Goal: Information Seeking & Learning: Check status

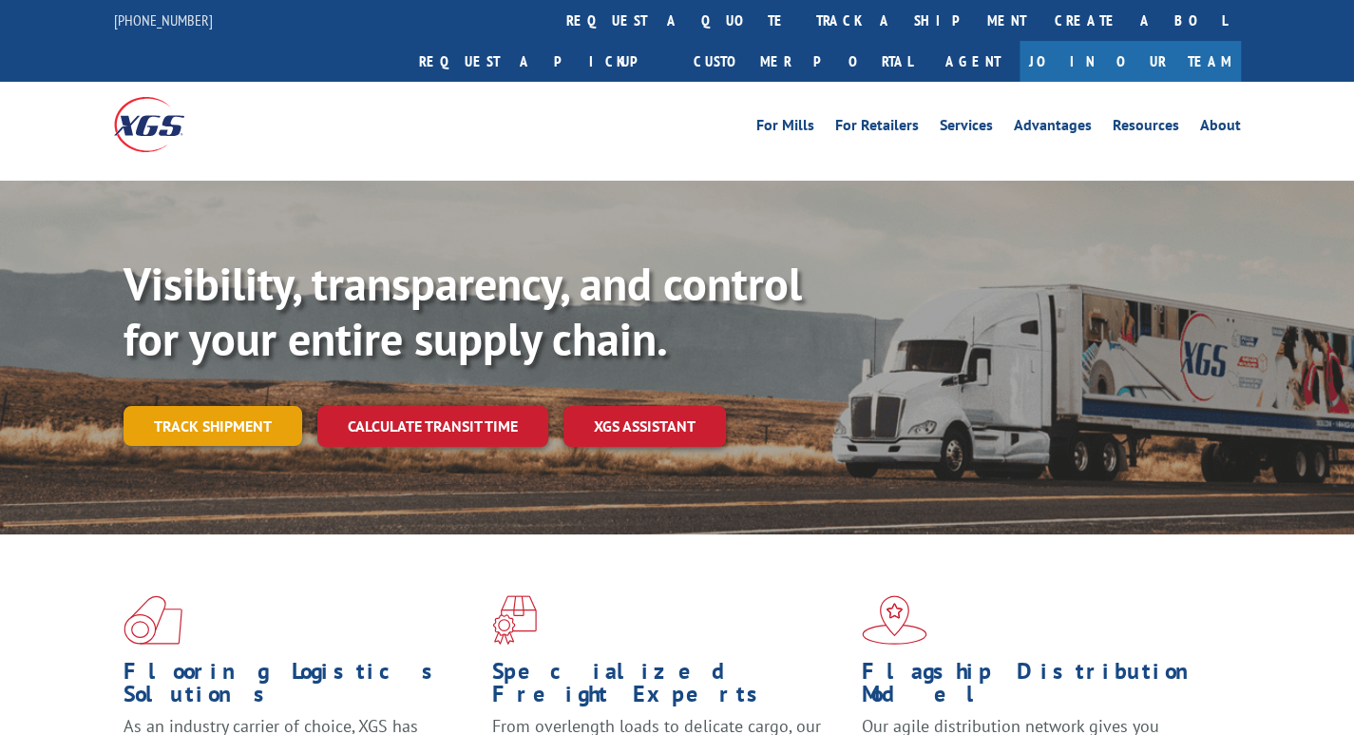
click at [247, 406] on link "Track shipment" at bounding box center [213, 426] width 179 height 40
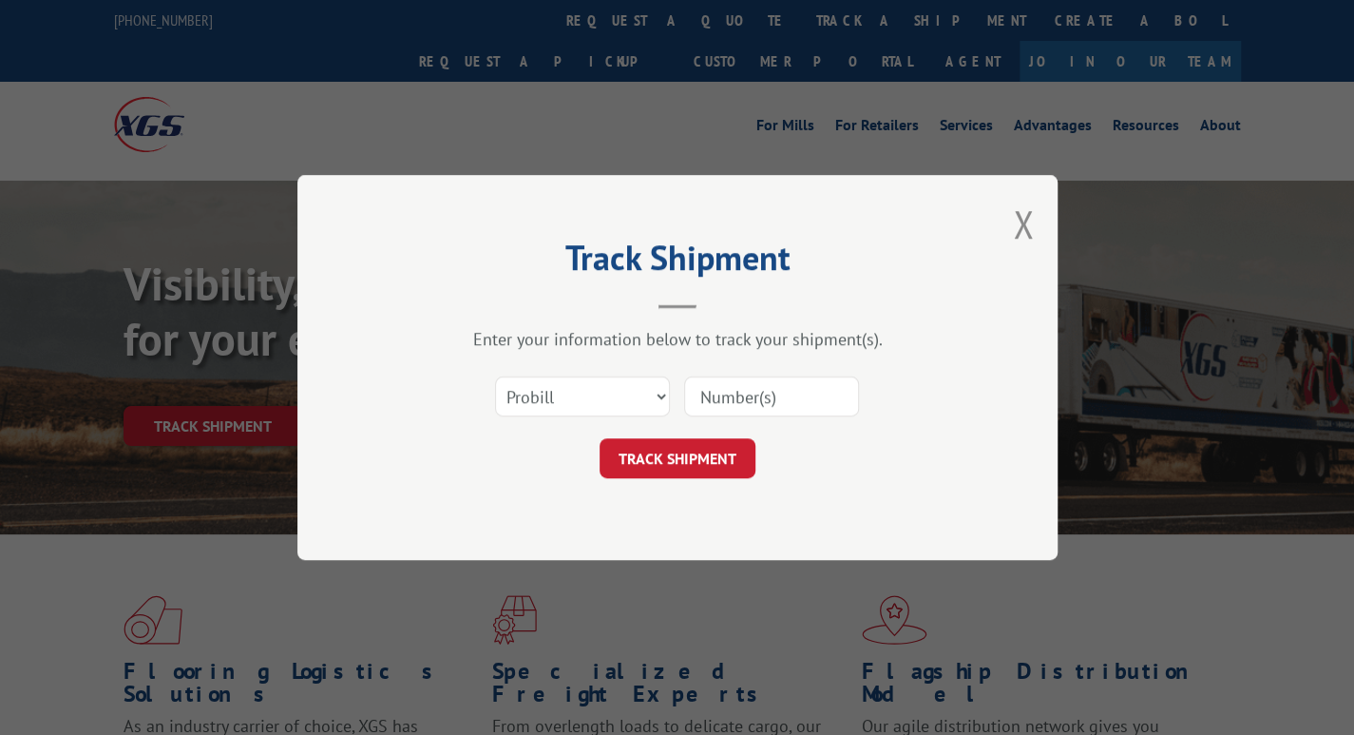
click at [719, 393] on input at bounding box center [771, 396] width 175 height 40
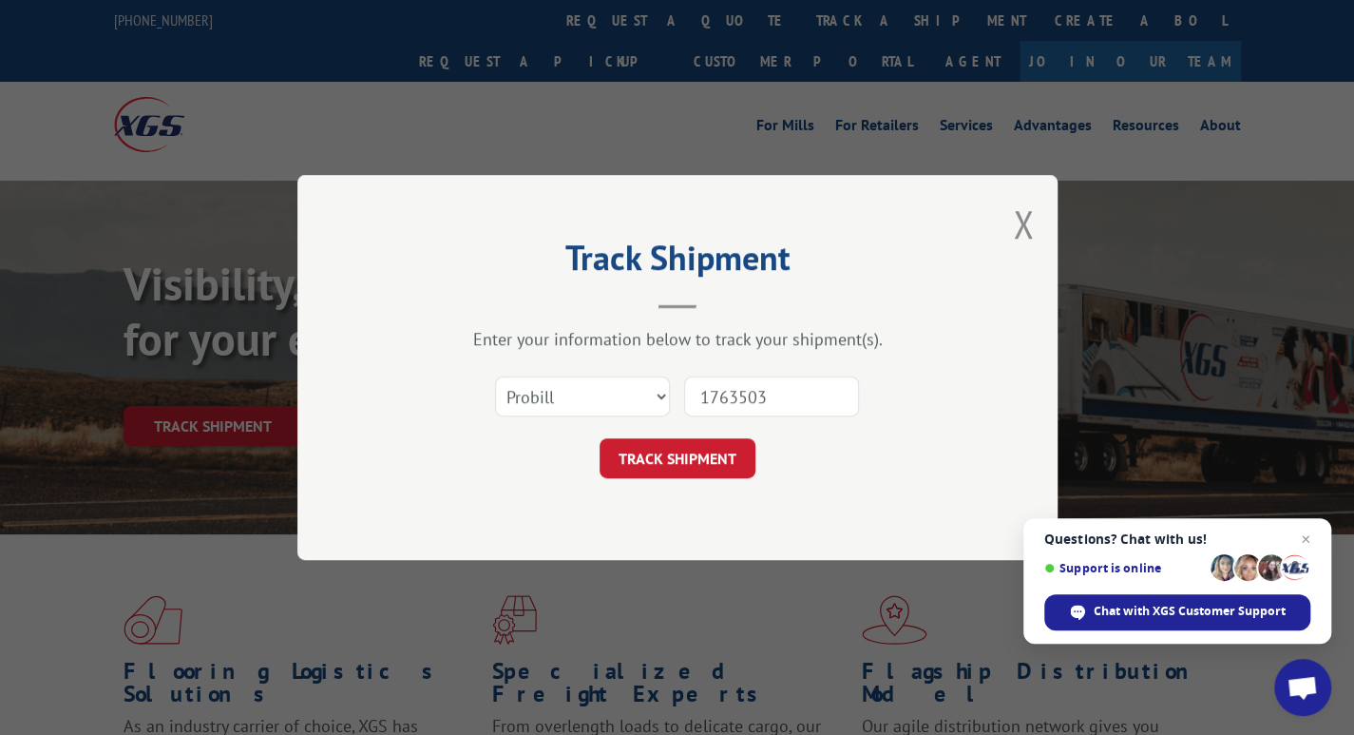
type input "17635035"
click button "TRACK SHIPMENT" at bounding box center [678, 458] width 156 height 40
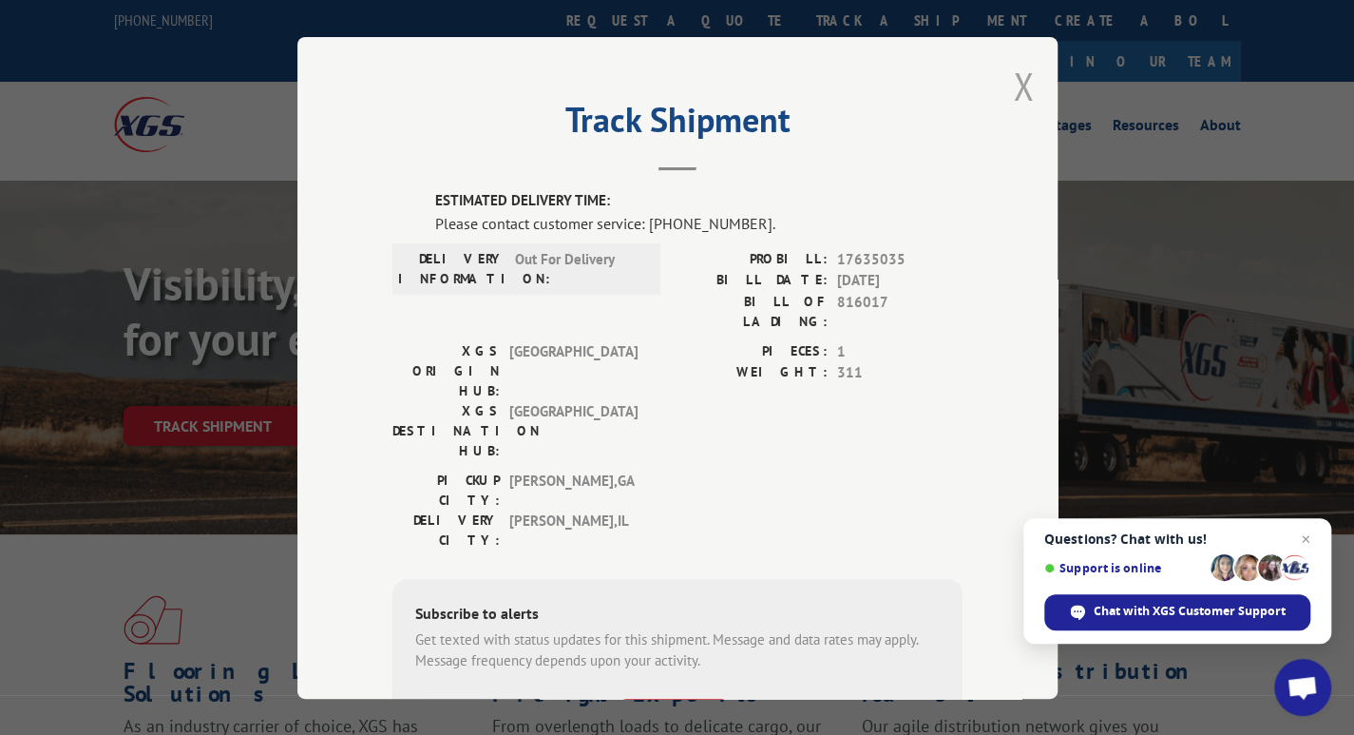
click at [1015, 86] on button "Close modal" at bounding box center [1023, 86] width 21 height 50
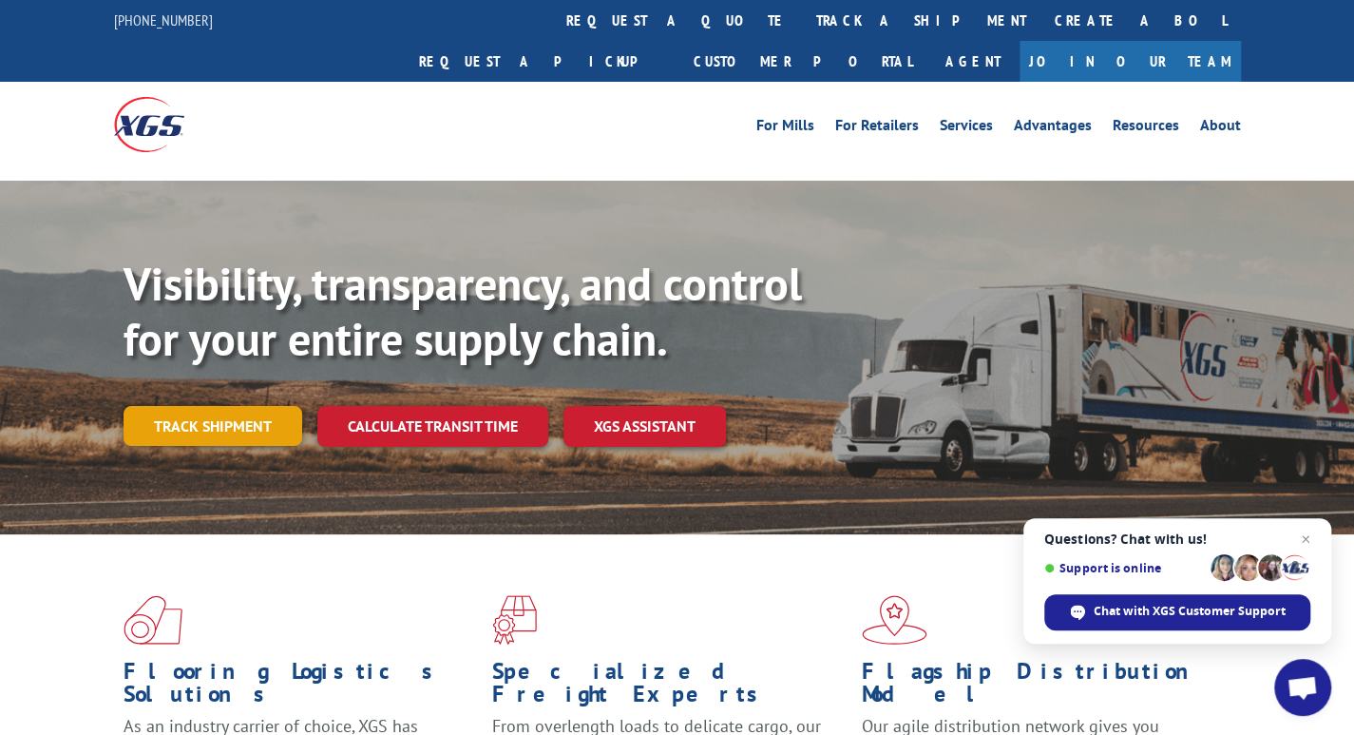
click at [178, 406] on link "Track shipment" at bounding box center [213, 426] width 179 height 40
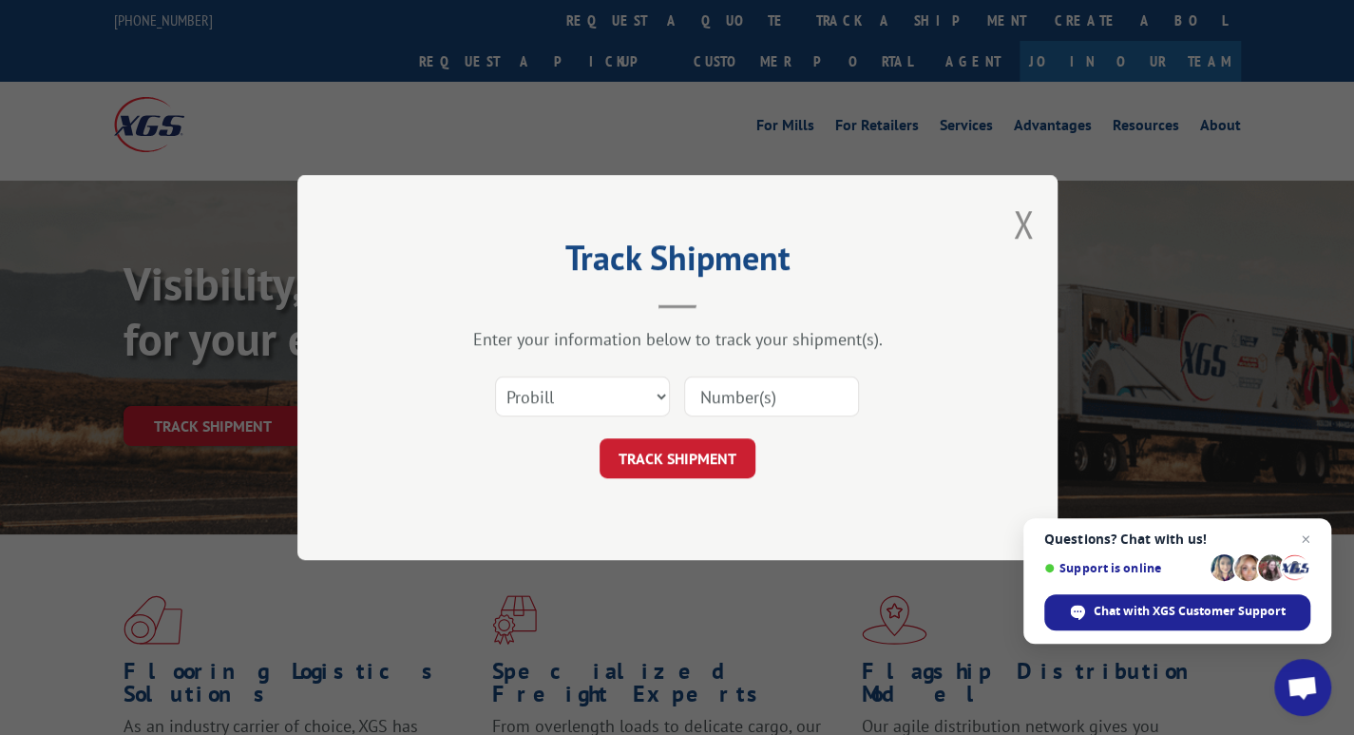
click at [751, 381] on input at bounding box center [771, 396] width 175 height 40
type input "17635254"
click at [661, 455] on button "TRACK SHIPMENT" at bounding box center [678, 458] width 156 height 40
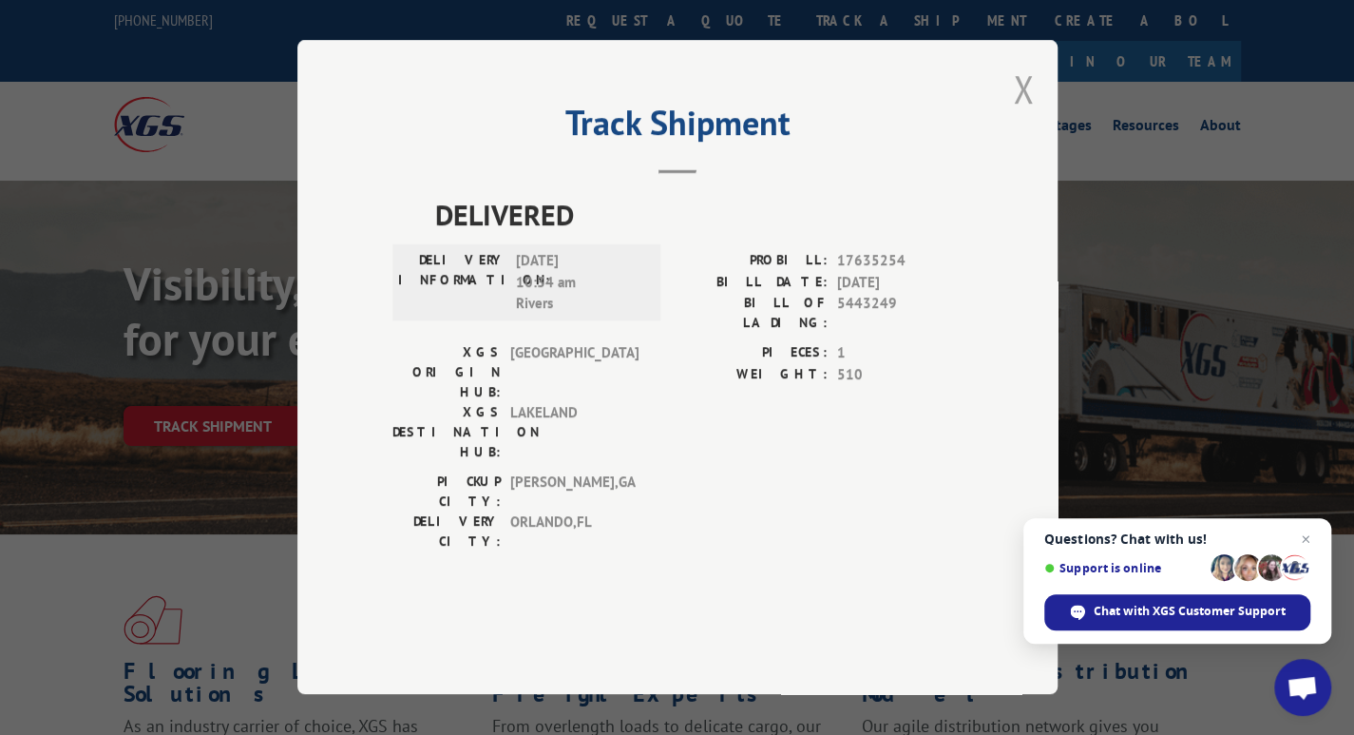
click at [1023, 114] on button "Close modal" at bounding box center [1023, 89] width 21 height 50
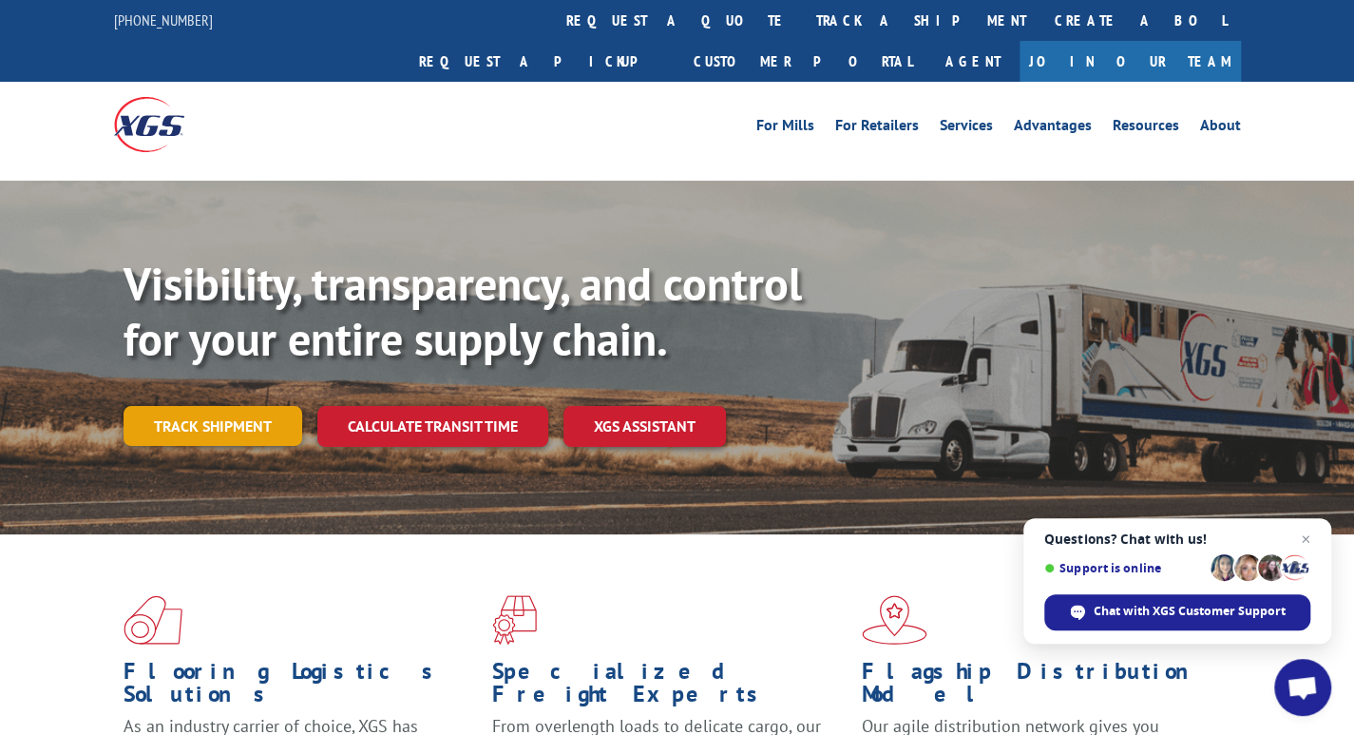
click at [238, 406] on link "Track shipment" at bounding box center [213, 426] width 179 height 40
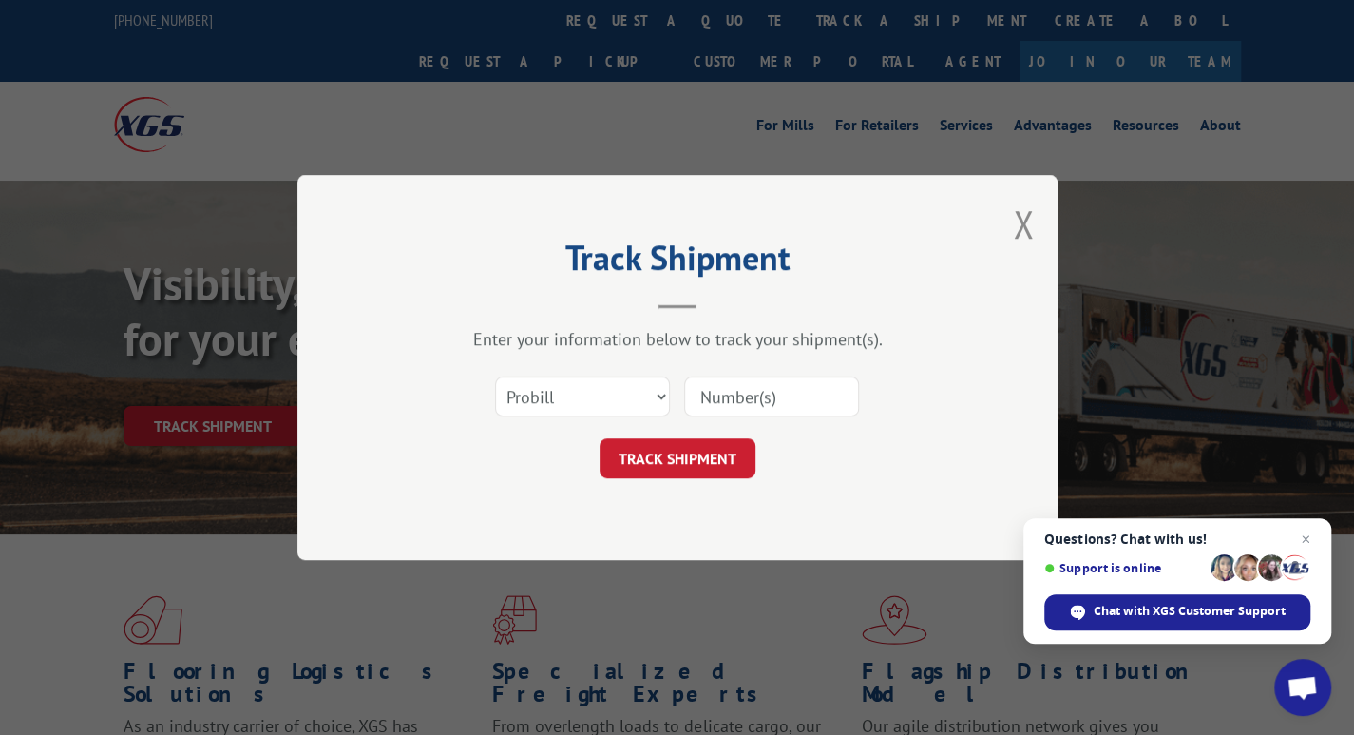
click at [700, 392] on input at bounding box center [771, 396] width 175 height 40
type input "17637254"
click button "TRACK SHIPMENT" at bounding box center [678, 458] width 156 height 40
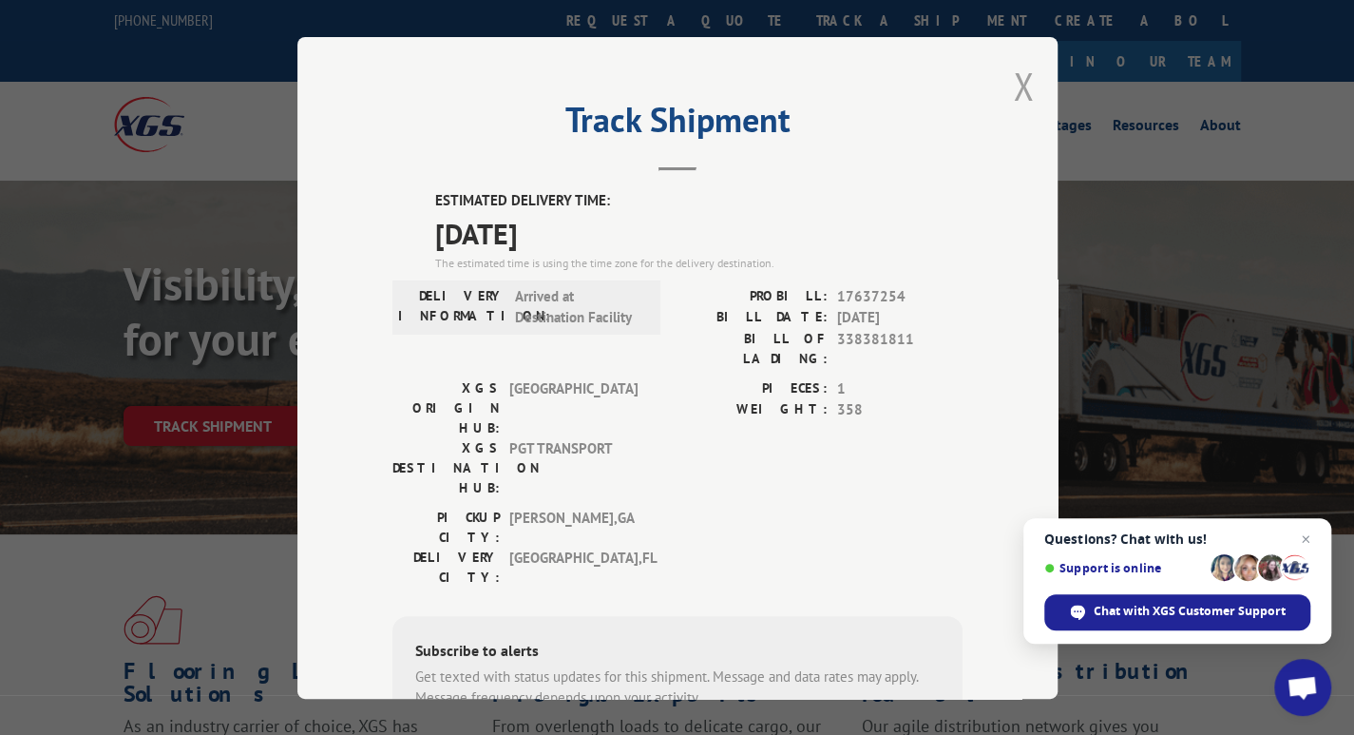
click at [1017, 92] on button "Close modal" at bounding box center [1023, 86] width 21 height 50
